Goal: Task Accomplishment & Management: Manage account settings

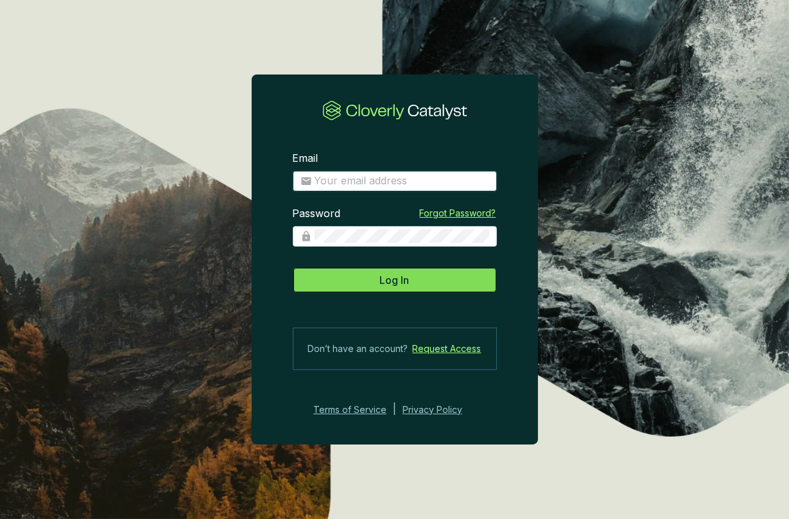
type input "[PERSON_NAME][EMAIL_ADDRESS][DOMAIN_NAME]"
click at [403, 283] on span "Log In" at bounding box center [395, 279] width 30 height 15
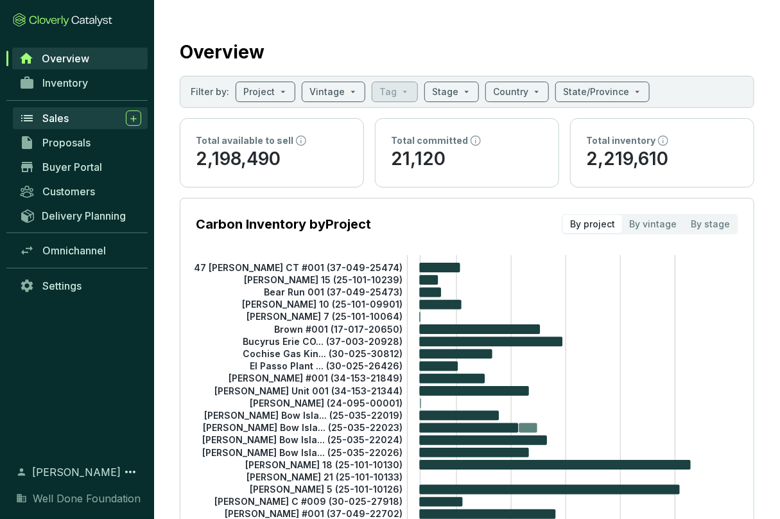
click at [64, 119] on span "Sales" at bounding box center [55, 118] width 26 height 13
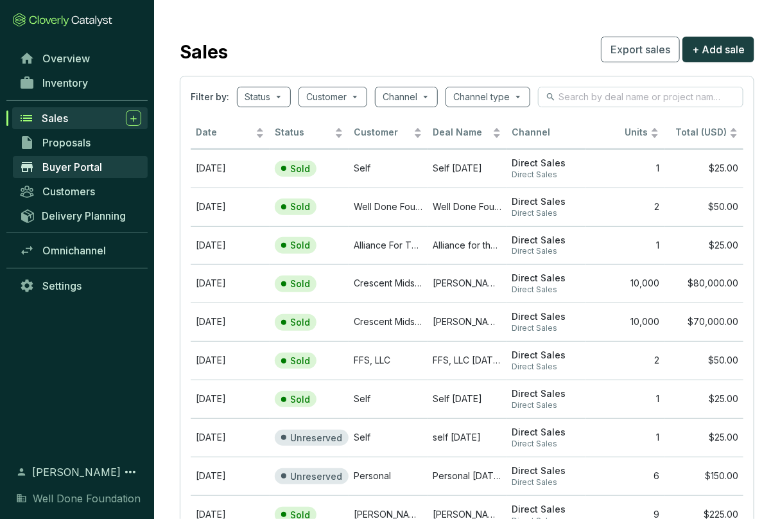
click at [76, 169] on span "Buyer Portal" at bounding box center [72, 167] width 60 height 13
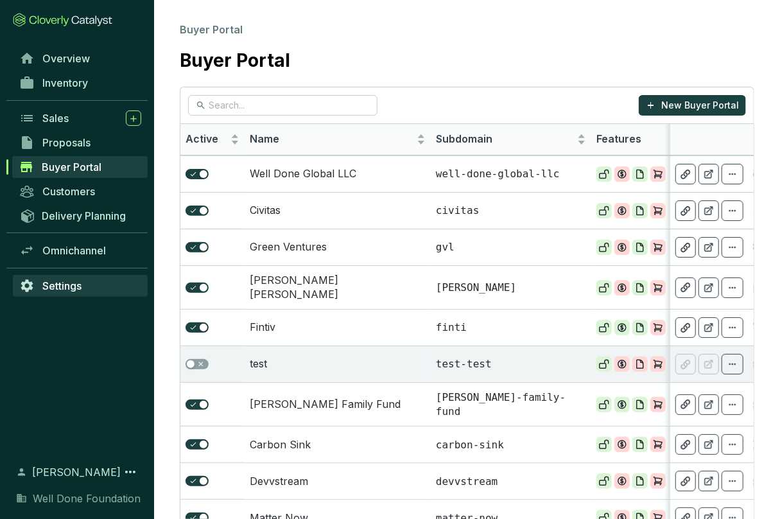
click at [76, 288] on span "Settings" at bounding box center [61, 285] width 39 height 13
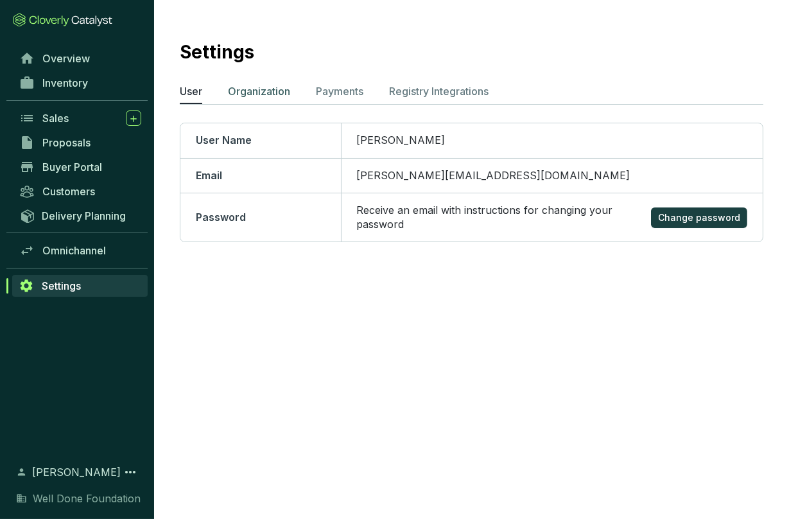
click at [265, 90] on p "Organization" at bounding box center [259, 90] width 62 height 15
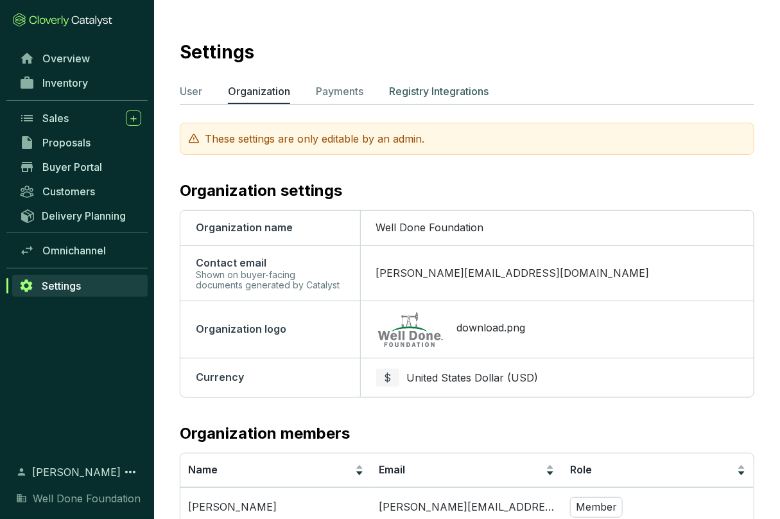
click at [466, 89] on p "Registry Integrations" at bounding box center [439, 90] width 100 height 15
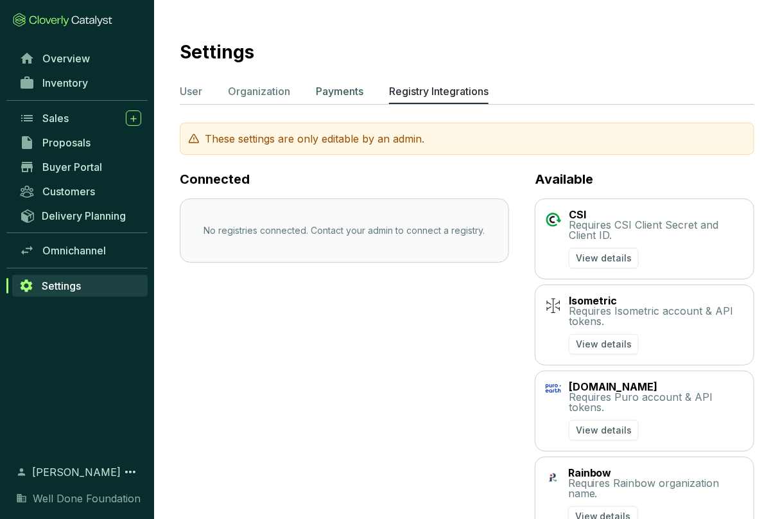
click at [349, 97] on p "Payments" at bounding box center [340, 90] width 48 height 15
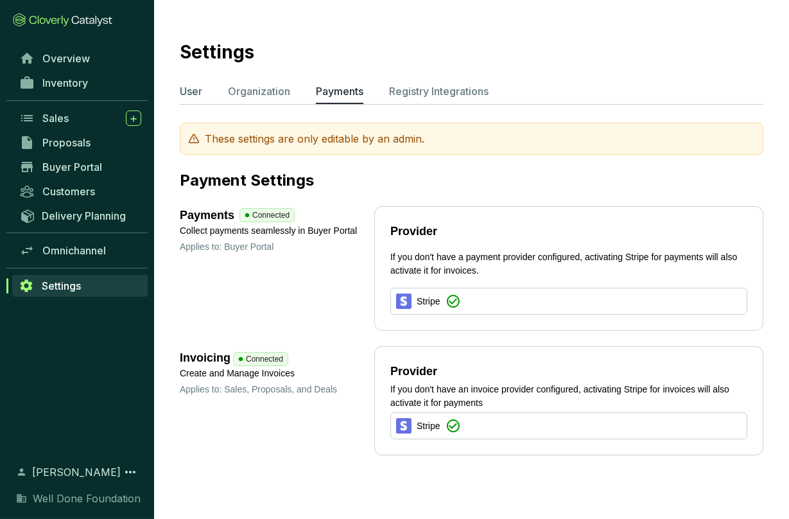
click at [188, 97] on p "User" at bounding box center [191, 90] width 22 height 15
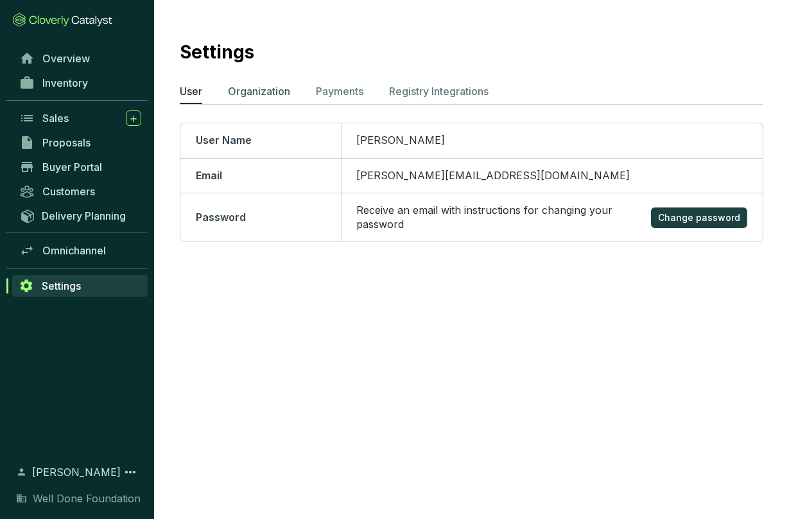
click at [249, 94] on p "Organization" at bounding box center [259, 90] width 62 height 15
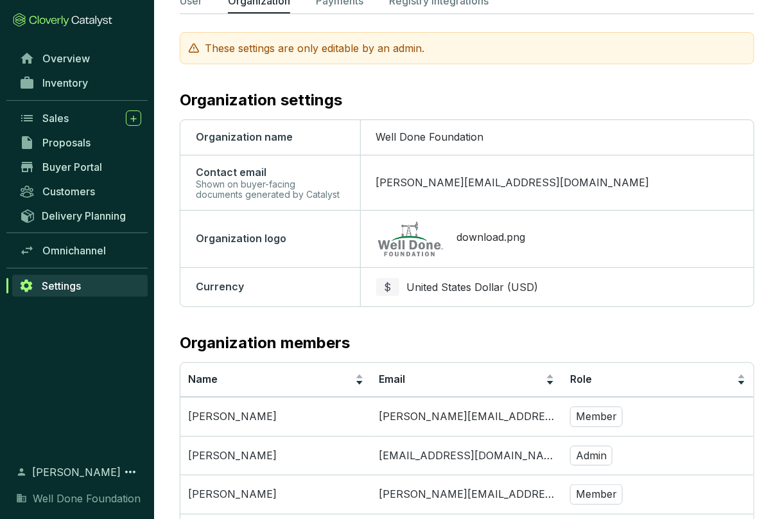
scroll to position [156, 0]
